Goal: Task Accomplishment & Management: Manage account settings

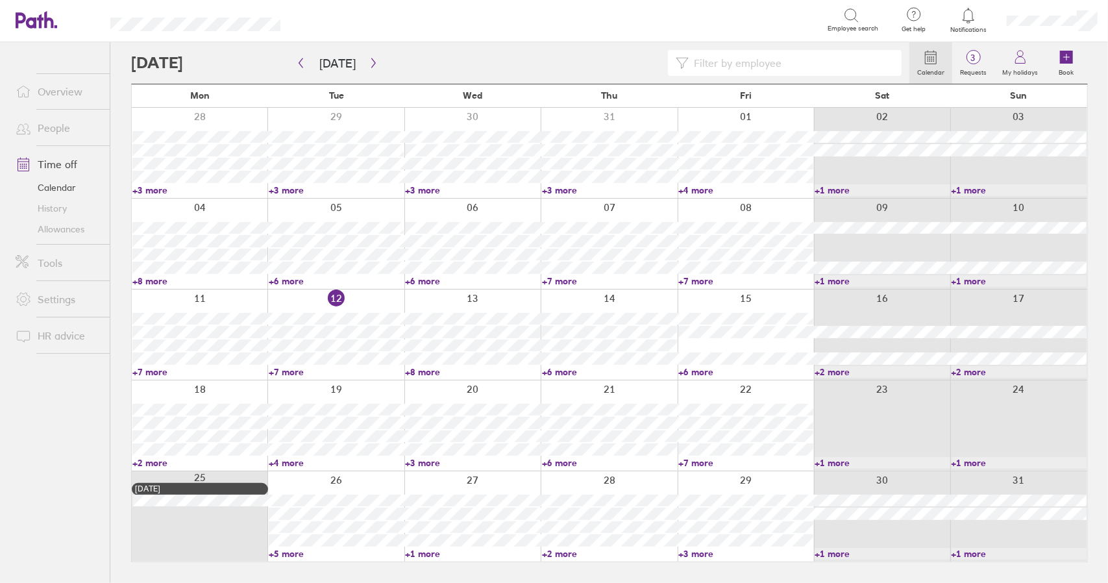
click at [64, 159] on link "Time off" at bounding box center [57, 164] width 104 height 26
click at [66, 165] on link "Time off" at bounding box center [57, 164] width 104 height 26
click at [971, 68] on label "Requests" at bounding box center [973, 71] width 42 height 12
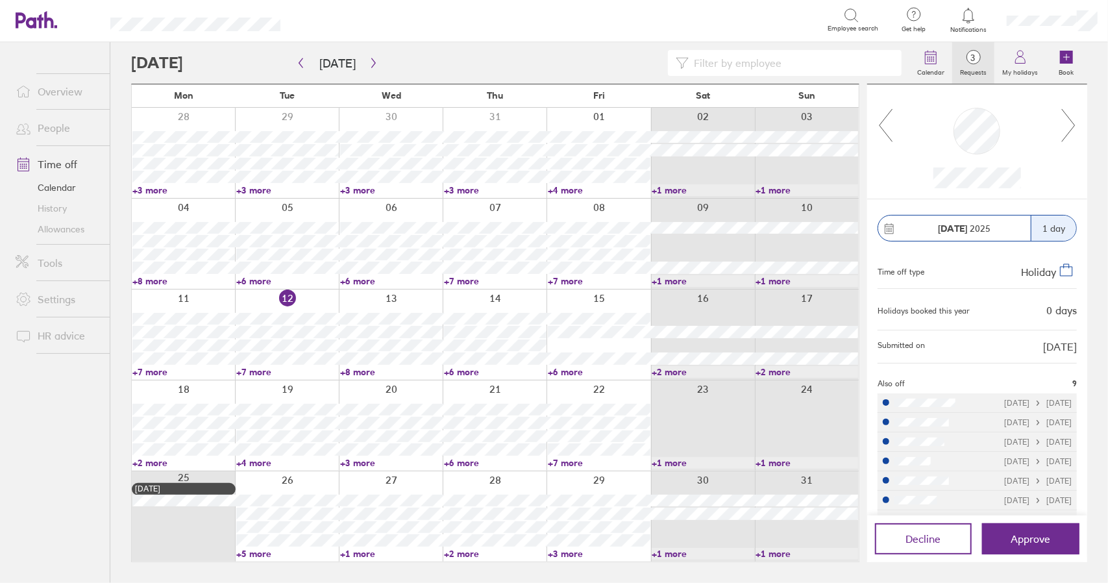
click at [1073, 130] on icon at bounding box center [1068, 125] width 16 height 35
click at [1073, 125] on icon at bounding box center [1068, 125] width 16 height 35
click at [370, 62] on icon "button" at bounding box center [374, 63] width 10 height 10
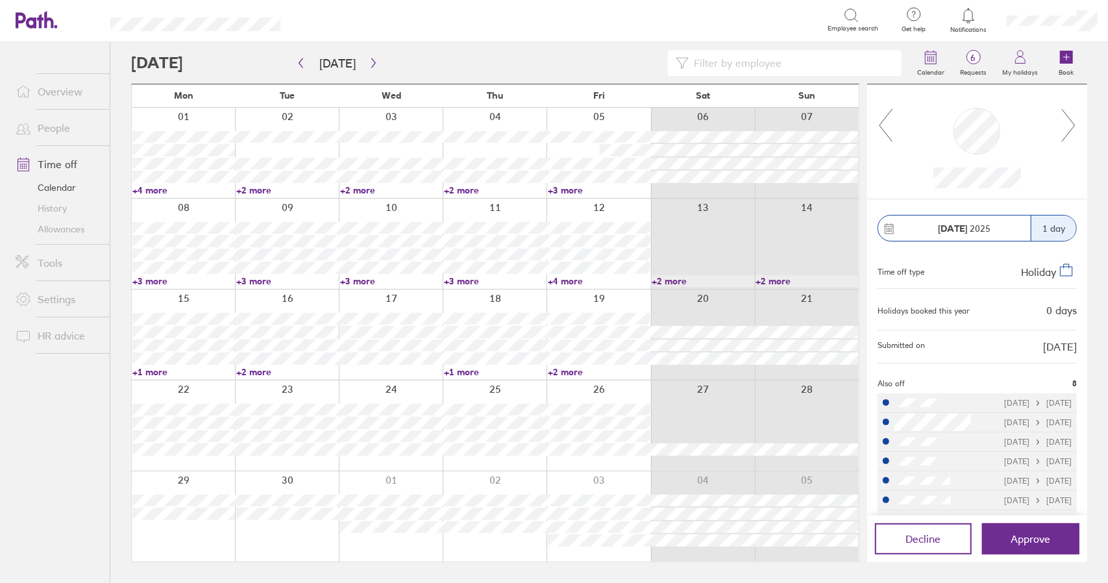
click at [749, 65] on input at bounding box center [790, 63] width 205 height 25
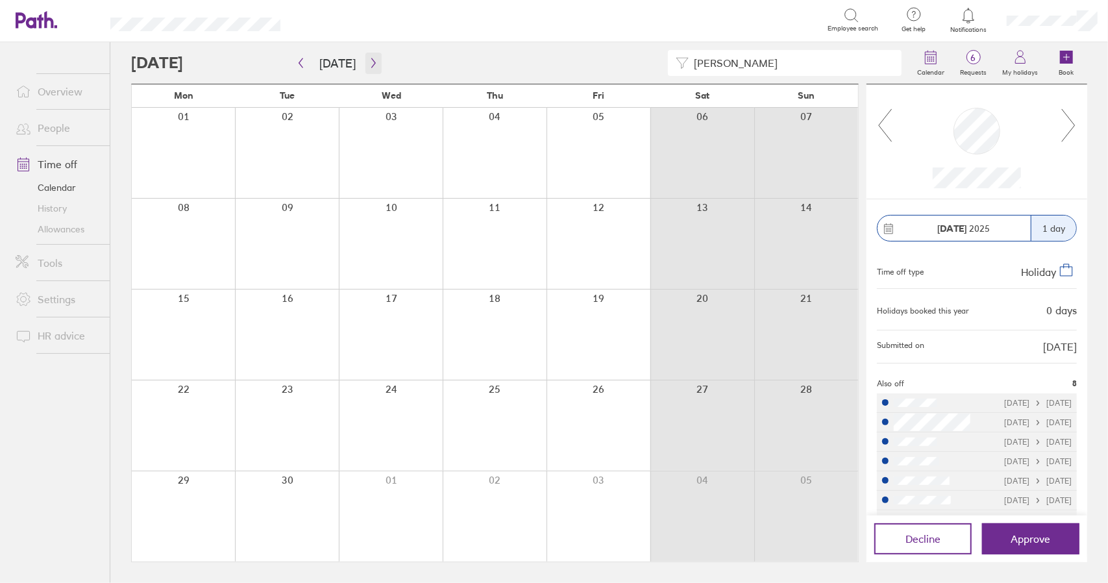
type input "[PERSON_NAME]"
click at [365, 57] on button "button" at bounding box center [373, 63] width 16 height 21
click at [369, 63] on icon "button" at bounding box center [374, 63] width 10 height 10
click at [370, 60] on icon "button" at bounding box center [374, 63] width 10 height 10
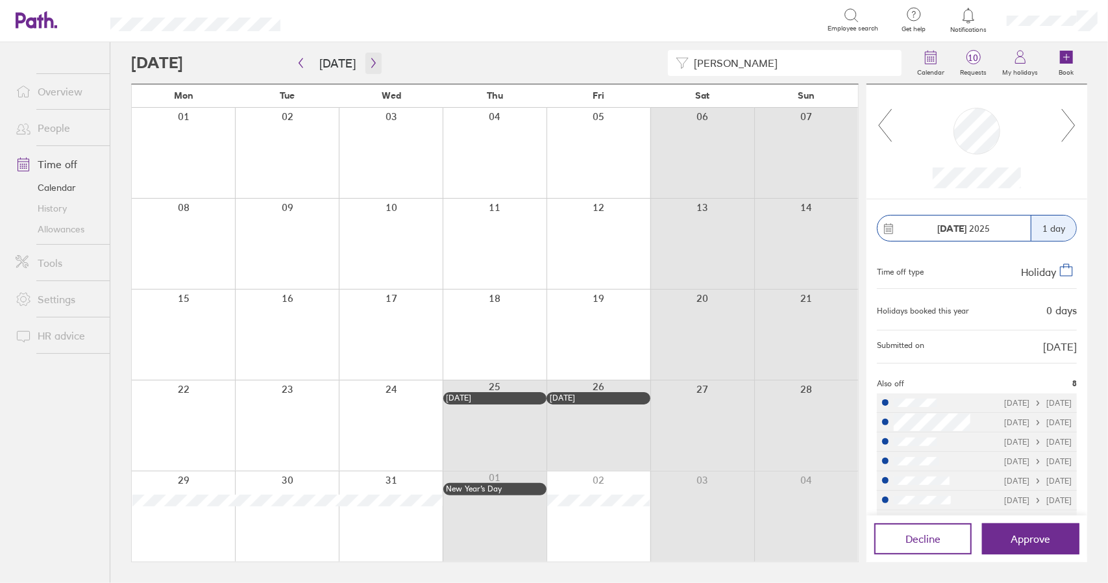
click at [370, 60] on icon "button" at bounding box center [374, 63] width 10 height 10
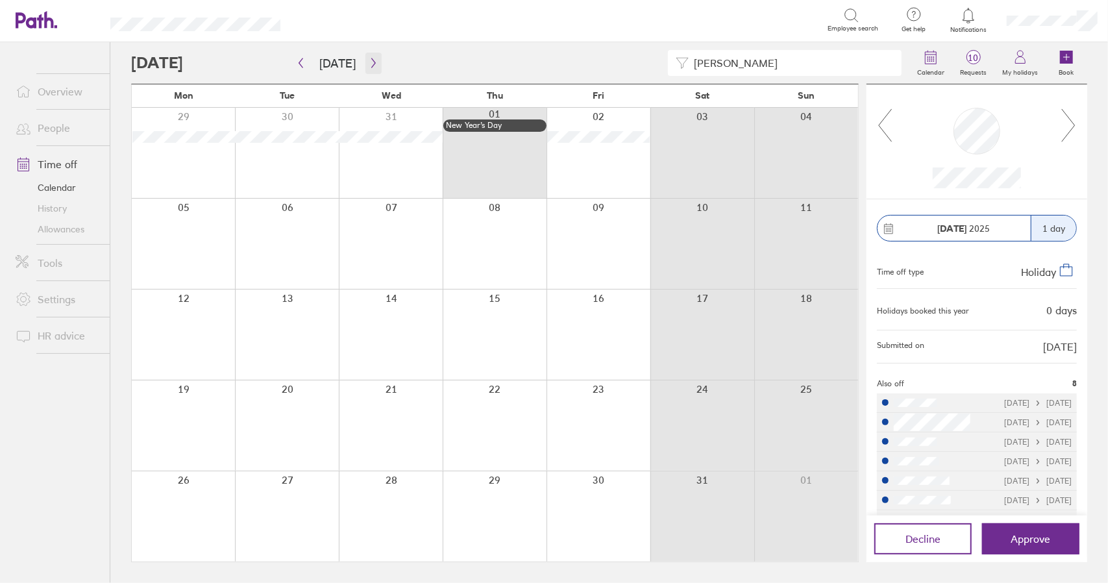
click at [369, 66] on icon "button" at bounding box center [374, 63] width 10 height 10
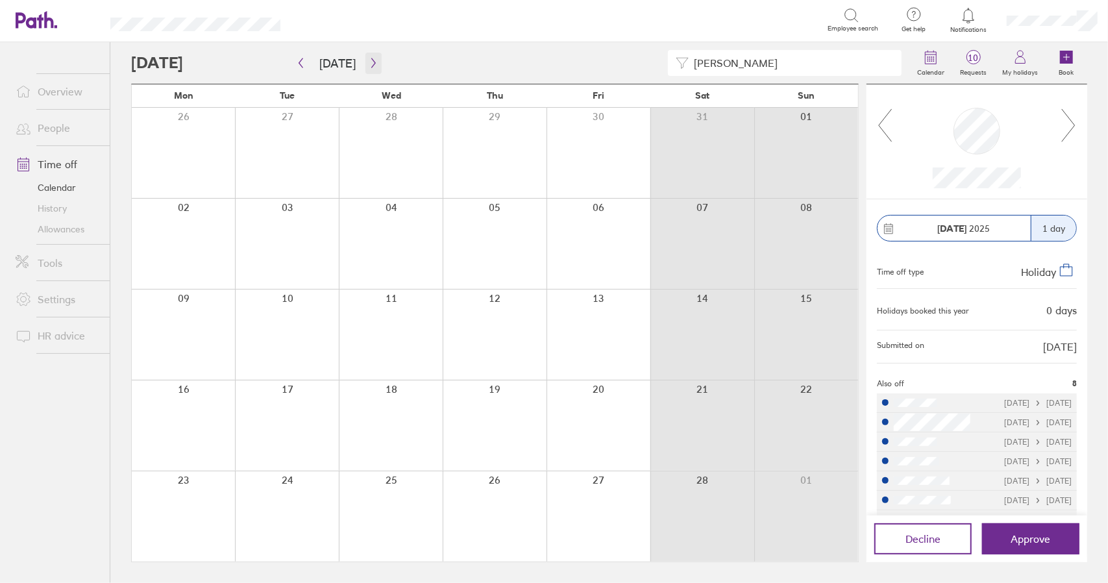
click at [369, 66] on icon "button" at bounding box center [374, 63] width 10 height 10
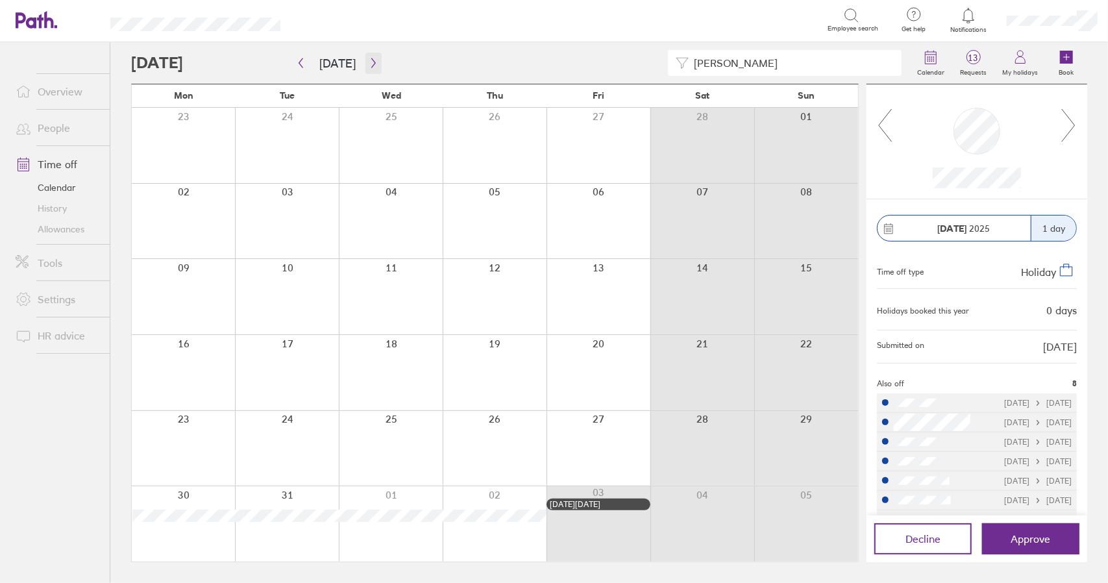
click at [369, 66] on icon "button" at bounding box center [374, 63] width 10 height 10
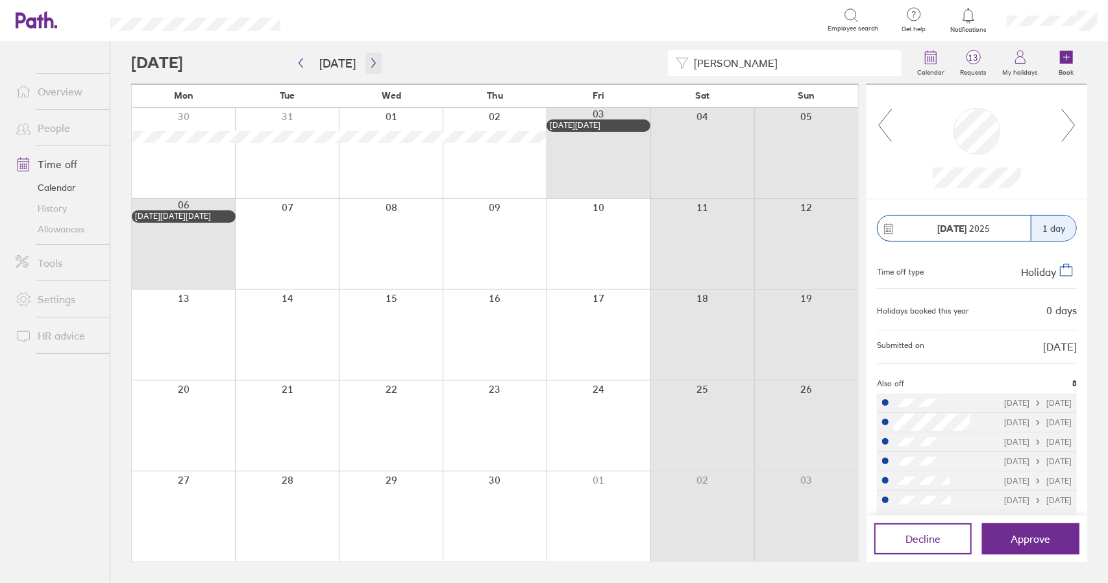
click at [371, 60] on icon "button" at bounding box center [373, 63] width 4 height 10
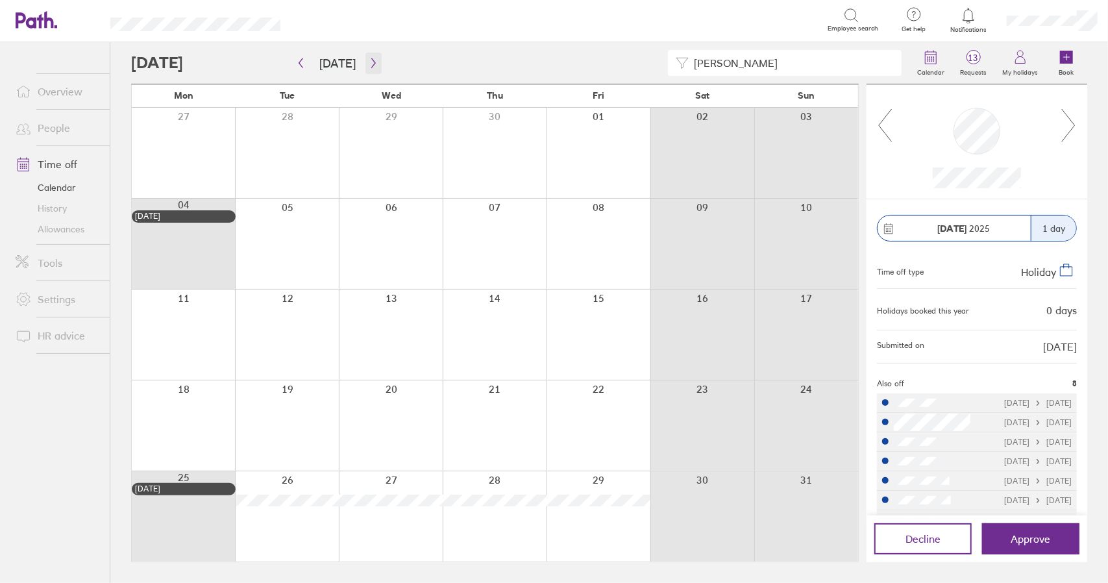
click at [371, 63] on icon "button" at bounding box center [374, 63] width 10 height 10
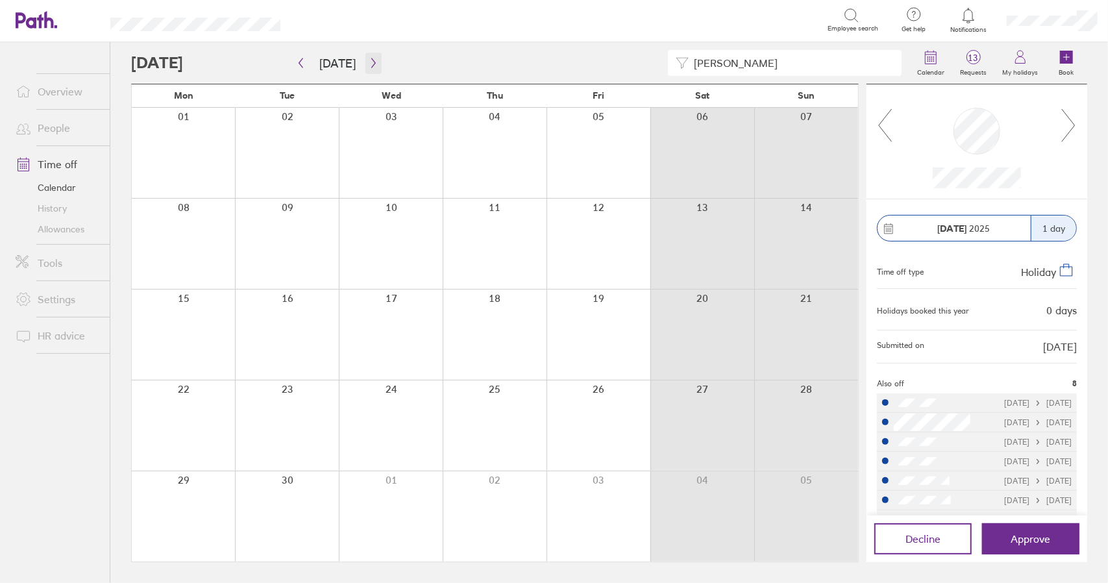
click at [369, 56] on button "button" at bounding box center [373, 63] width 16 height 21
click at [371, 63] on icon "button" at bounding box center [374, 63] width 10 height 10
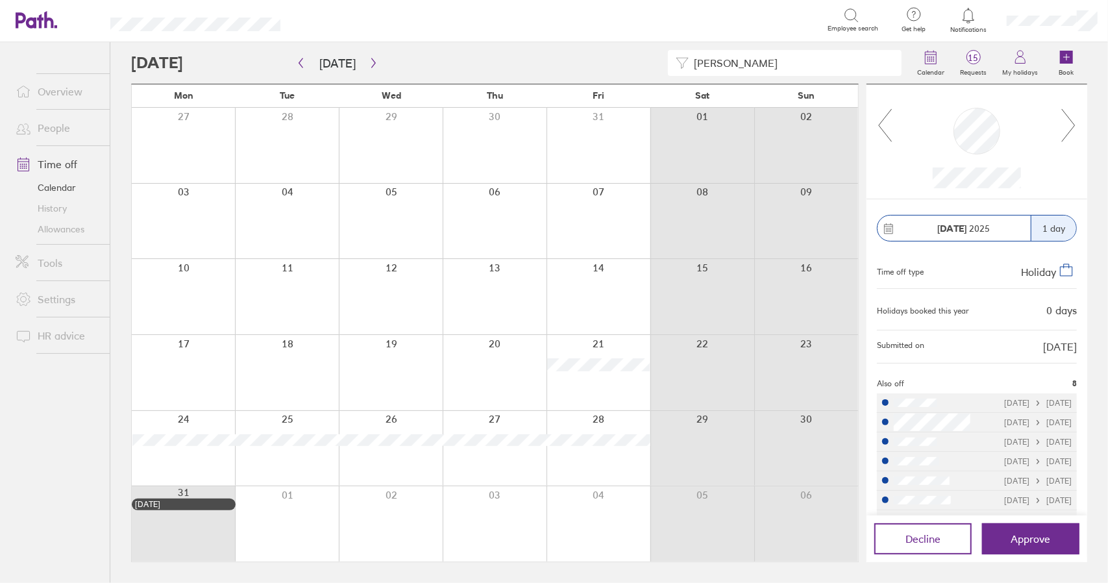
drag, startPoint x: 754, startPoint y: 62, endPoint x: 653, endPoint y: 65, distance: 101.3
click at [653, 65] on div "[PERSON_NAME]" at bounding box center [520, 63] width 778 height 26
click at [877, 125] on icon at bounding box center [885, 125] width 16 height 35
click at [879, 125] on icon at bounding box center [885, 125] width 13 height 32
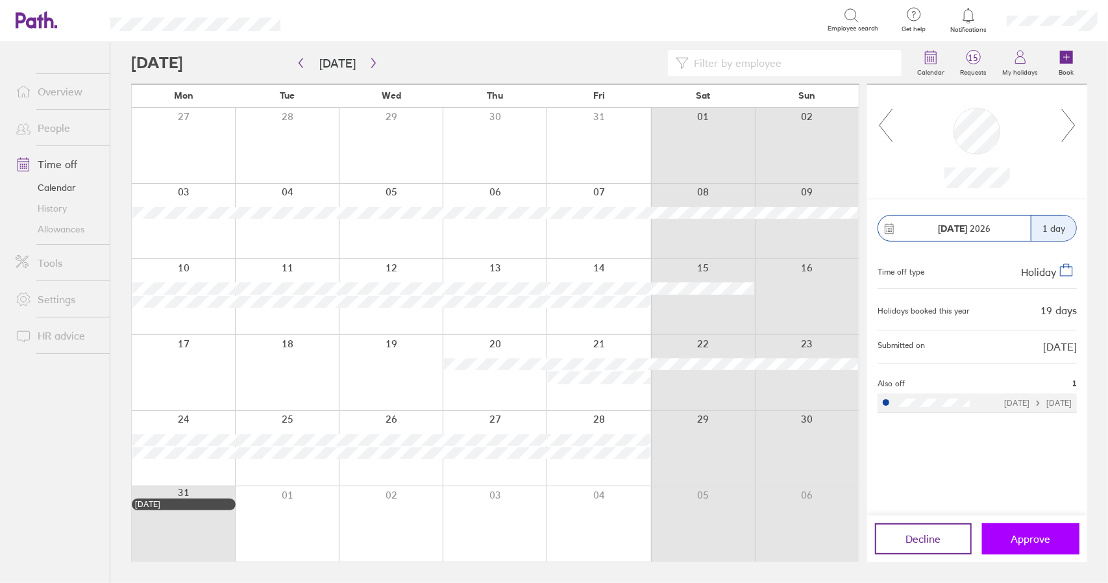
click at [1027, 537] on span "Approve" at bounding box center [1031, 539] width 40 height 12
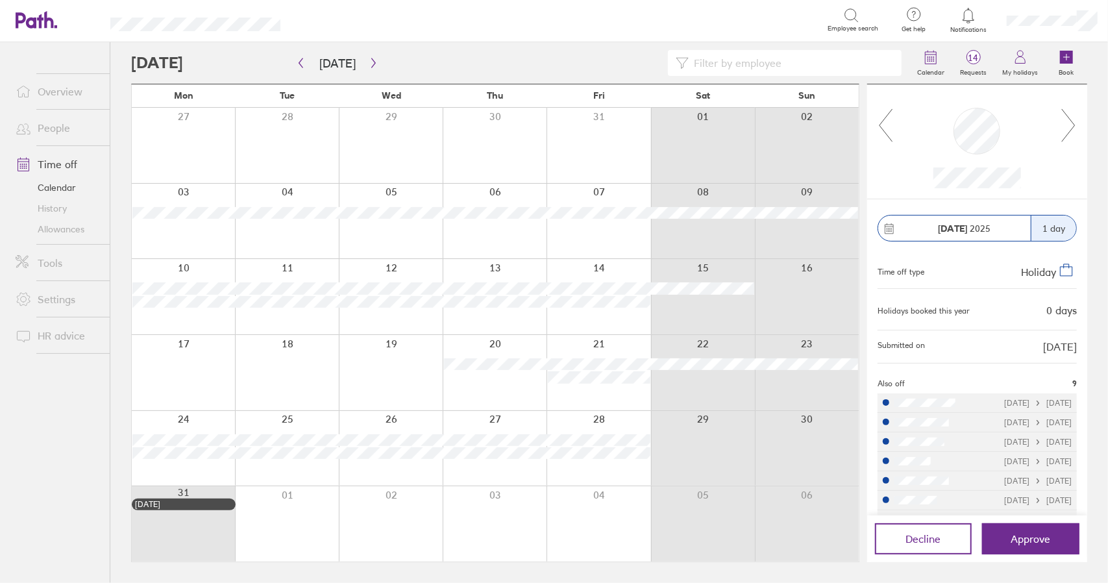
click at [70, 163] on link "Time off" at bounding box center [57, 164] width 104 height 26
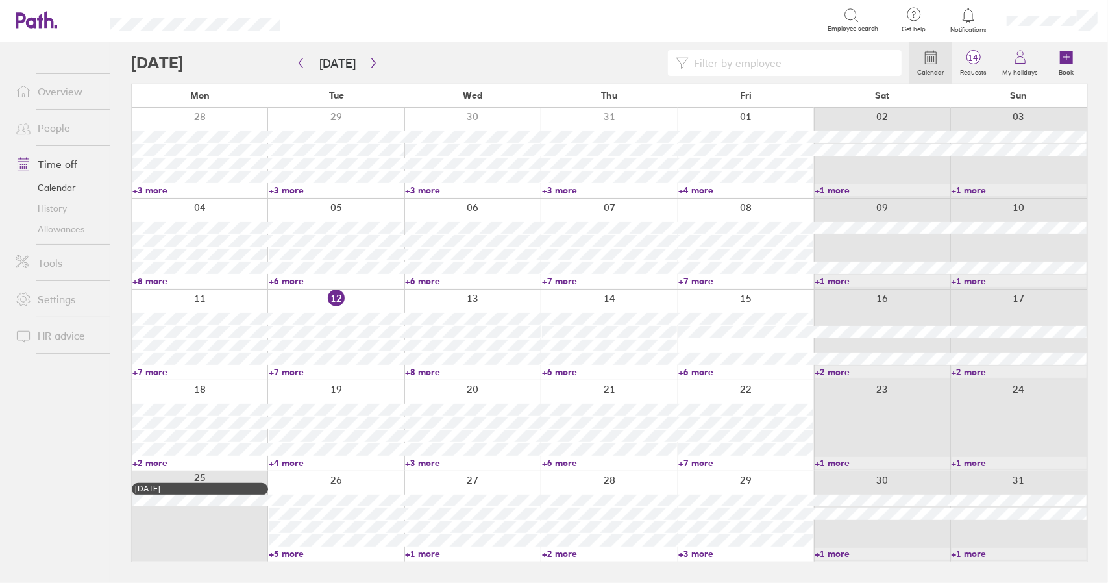
click at [58, 163] on link "Time off" at bounding box center [57, 164] width 104 height 26
